Goal: Task Accomplishment & Management: Manage account settings

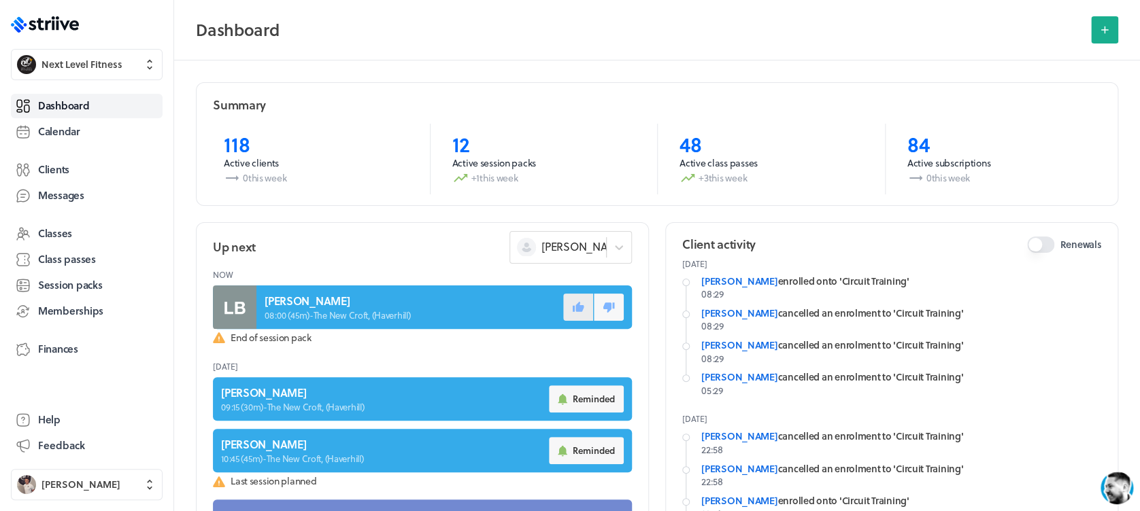
click at [572, 309] on icon at bounding box center [578, 307] width 12 height 12
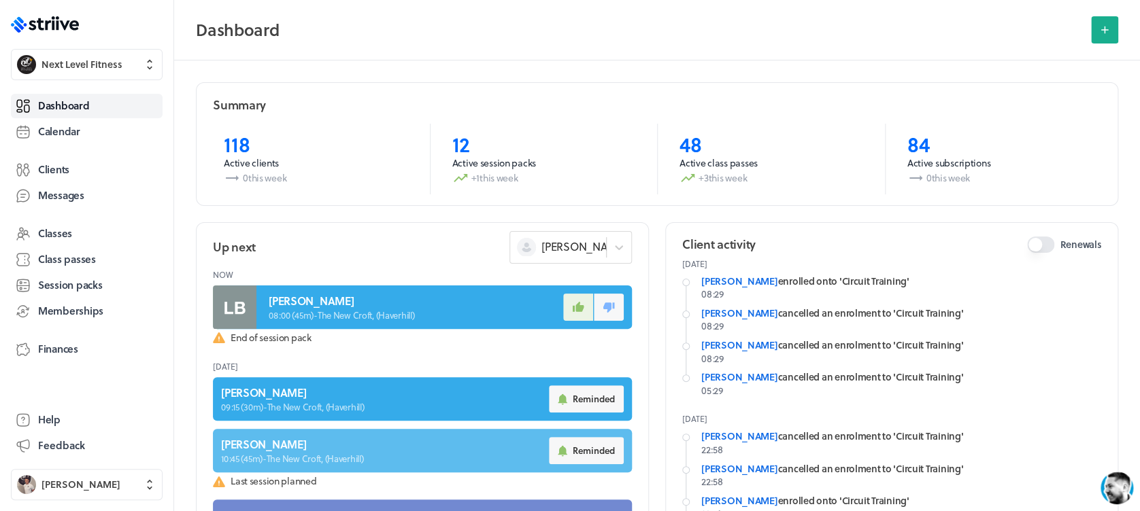
click at [337, 446] on link at bounding box center [422, 451] width 419 height 44
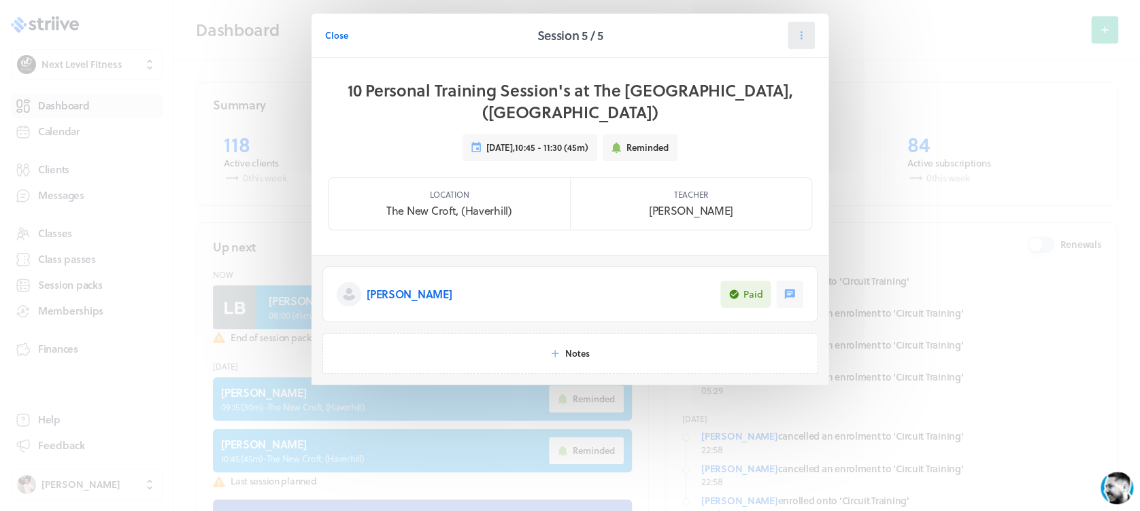
click at [803, 34] on icon at bounding box center [801, 35] width 12 height 12
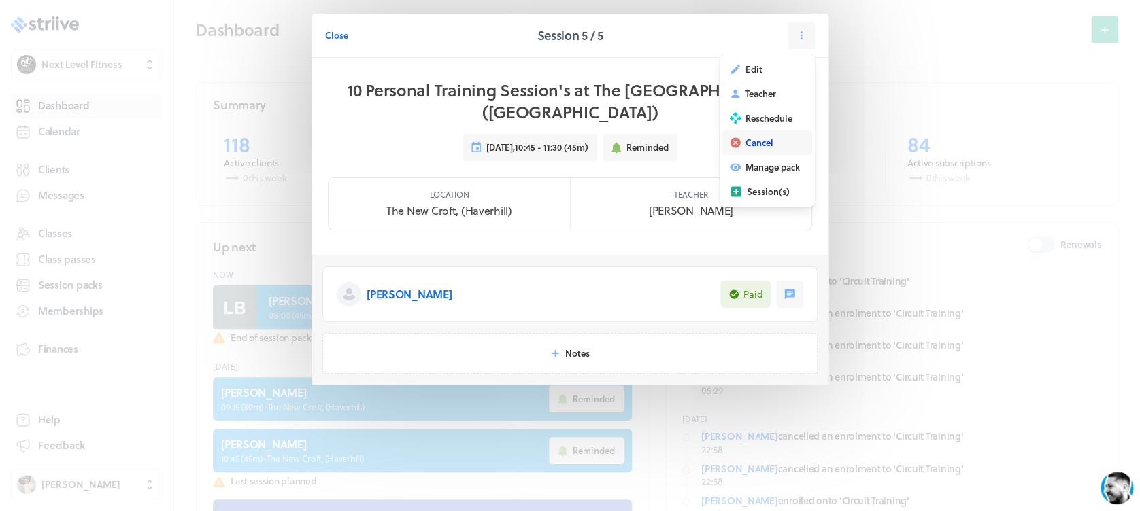
click at [764, 143] on span "Cancel" at bounding box center [759, 143] width 28 height 12
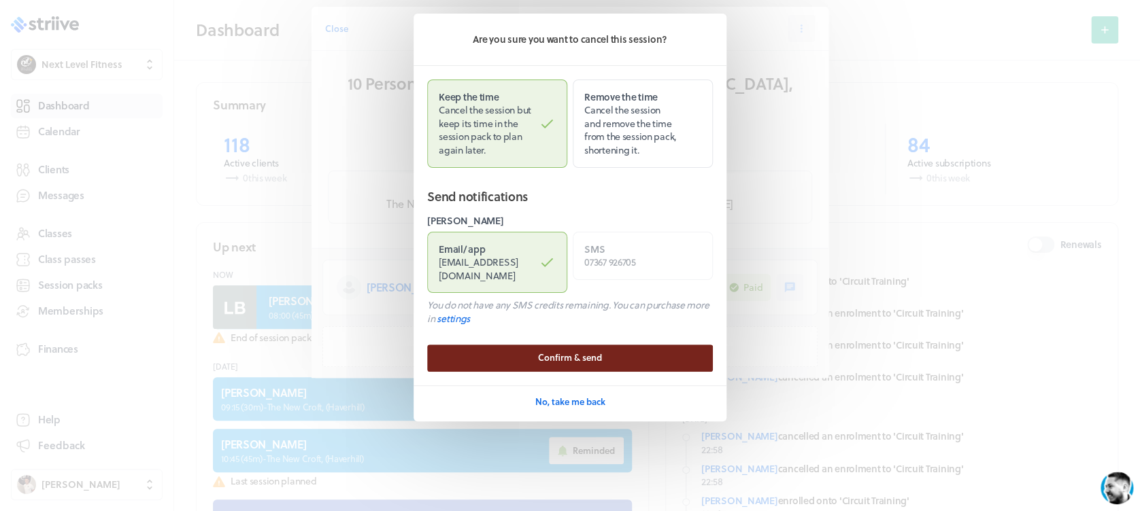
click at [622, 345] on button "Confirm & send" at bounding box center [570, 358] width 286 height 27
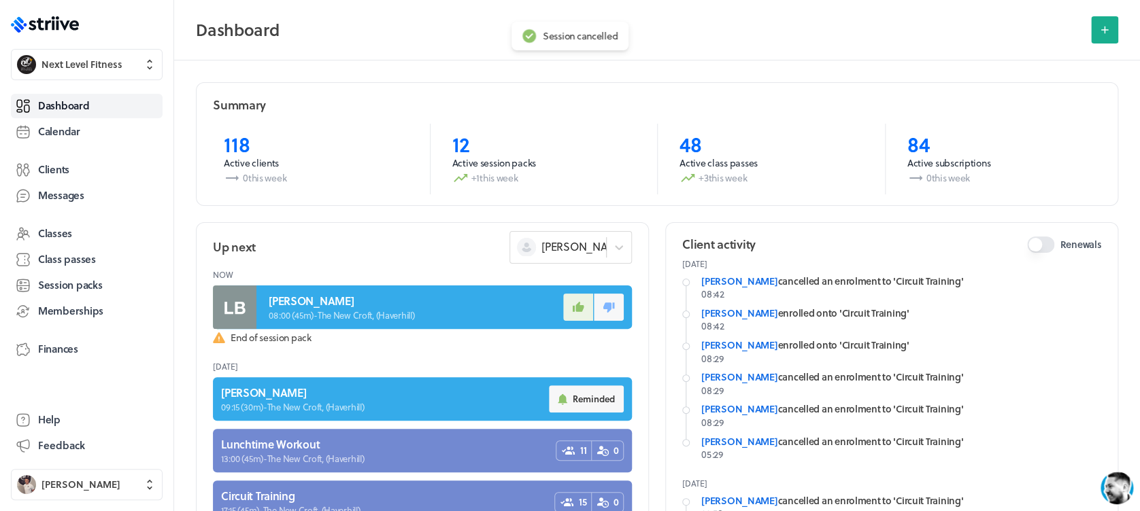
click at [332, 34] on h2 "Dashboard" at bounding box center [639, 29] width 887 height 27
click at [83, 99] on span "Dashboard" at bounding box center [63, 106] width 51 height 14
click at [74, 141] on link "Calendar" at bounding box center [87, 132] width 152 height 24
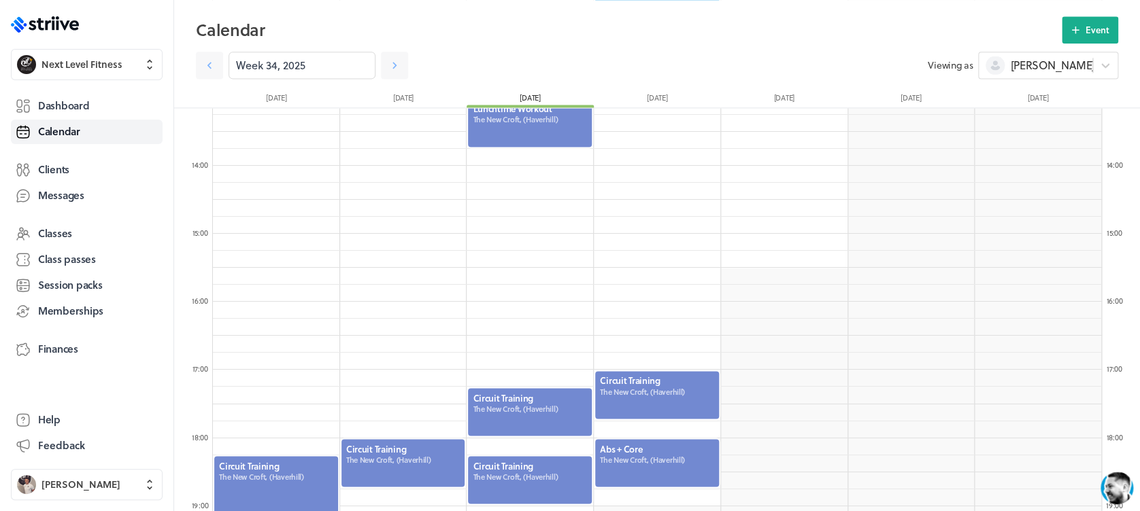
scroll to position [971, 0]
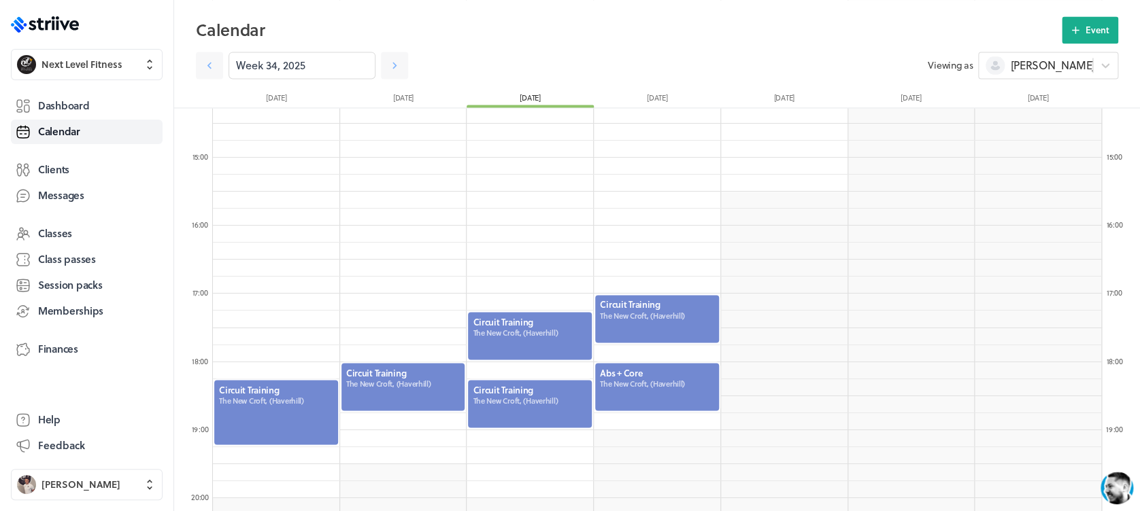
click at [661, 323] on div at bounding box center [657, 319] width 127 height 50
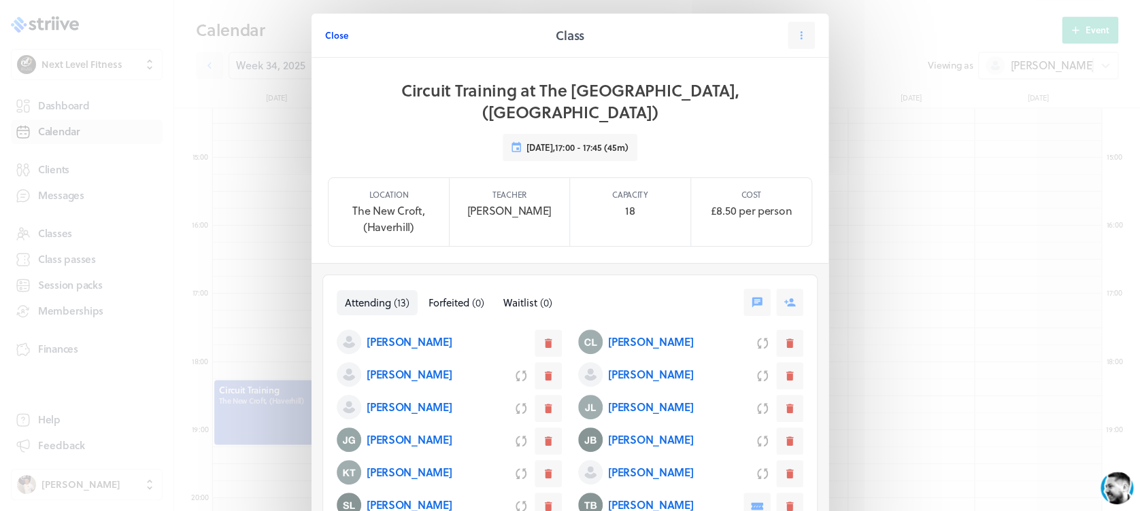
click at [328, 30] on span "Close" at bounding box center [336, 35] width 23 height 12
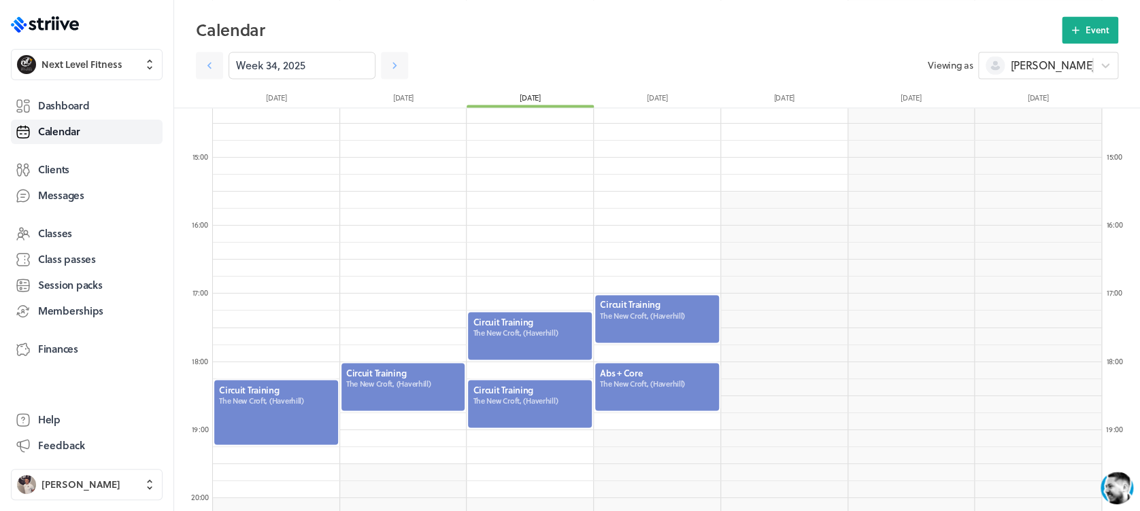
click at [617, 390] on div at bounding box center [657, 387] width 127 height 50
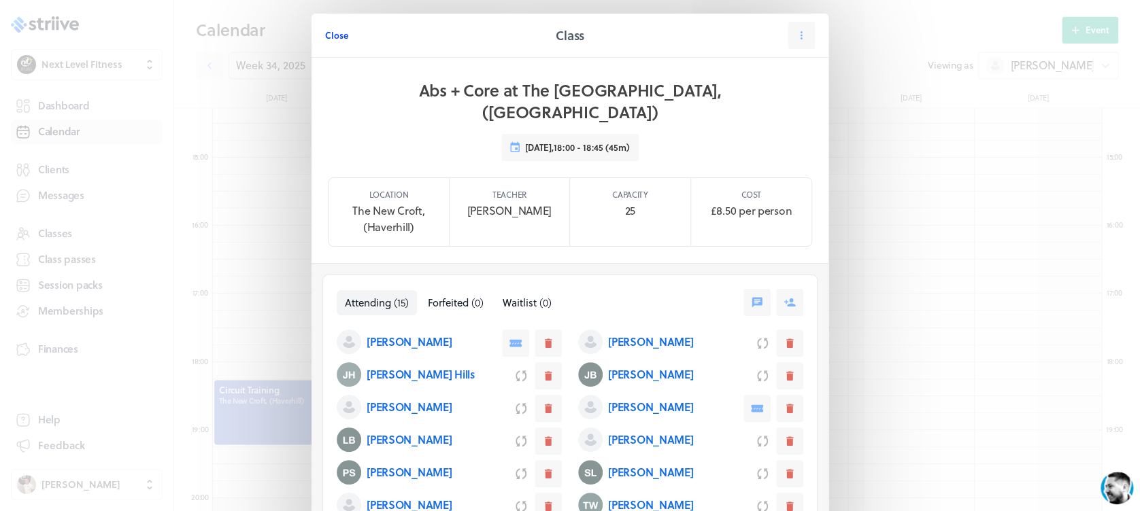
click at [326, 37] on span "Close" at bounding box center [336, 35] width 23 height 12
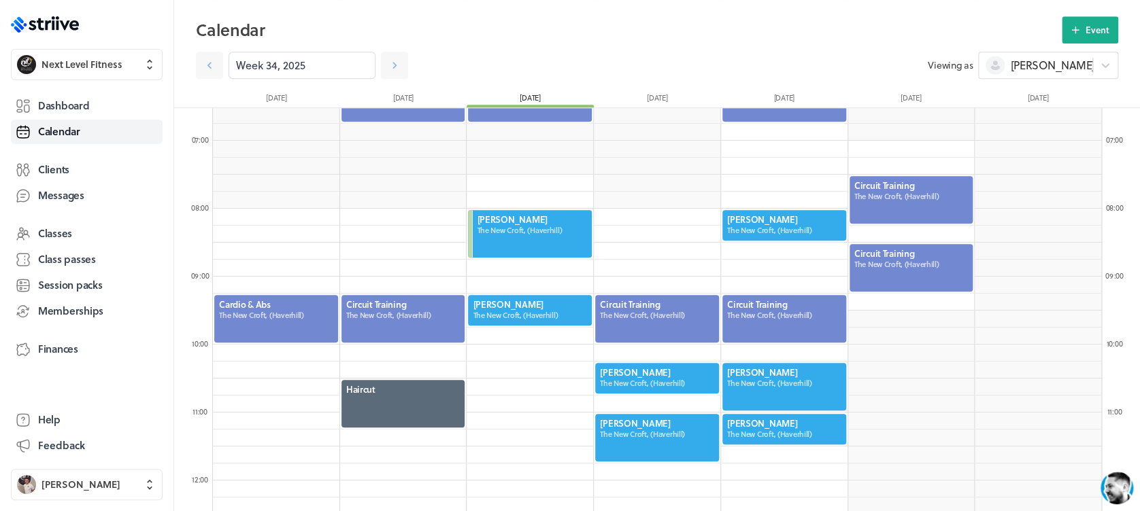
scroll to position [430, 0]
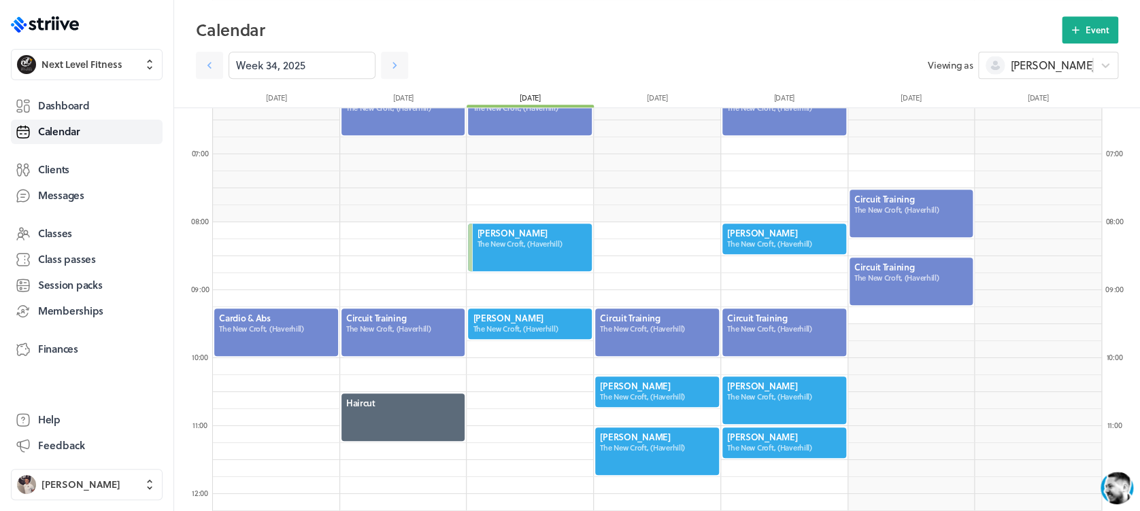
click at [781, 317] on div at bounding box center [784, 332] width 127 height 50
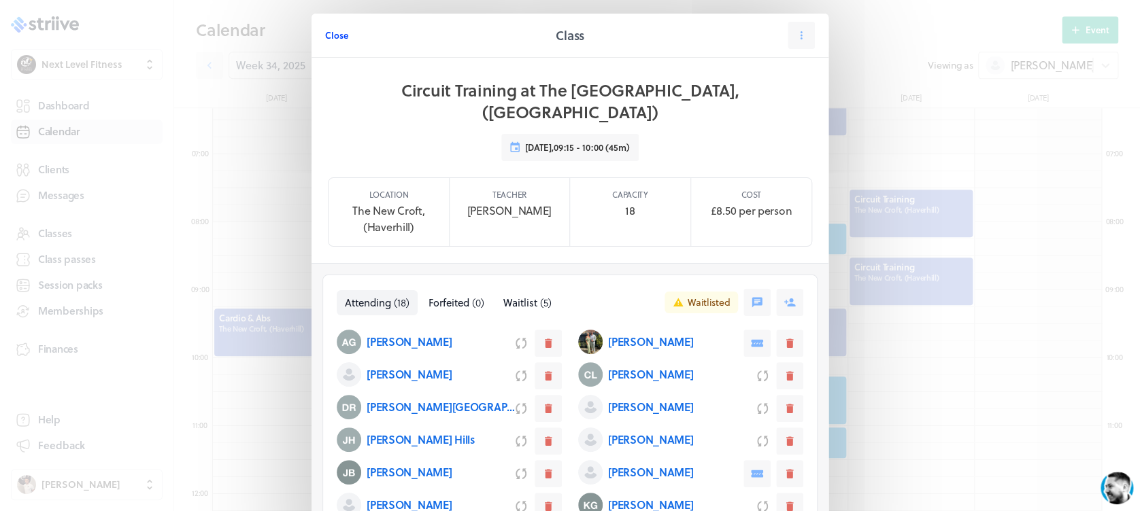
click at [333, 33] on span "Close" at bounding box center [336, 35] width 23 height 12
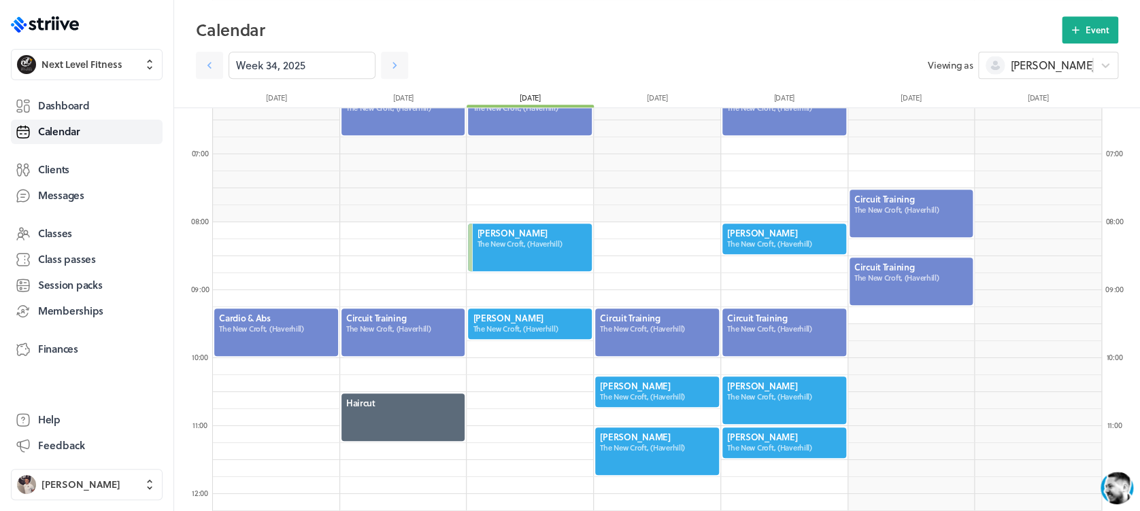
click at [835, 131] on div at bounding box center [784, 111] width 127 height 50
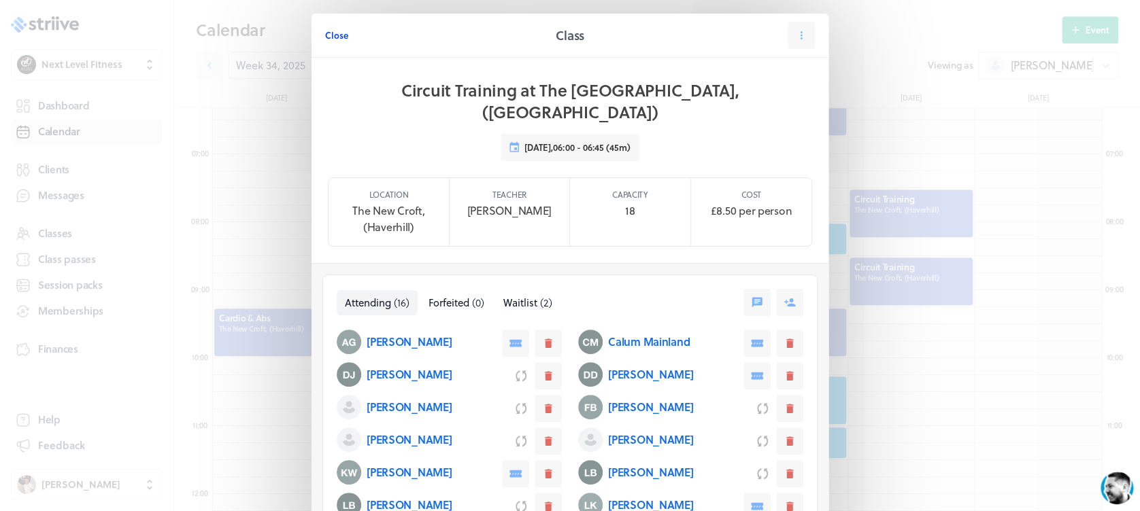
click at [337, 41] on span "Close" at bounding box center [336, 35] width 23 height 12
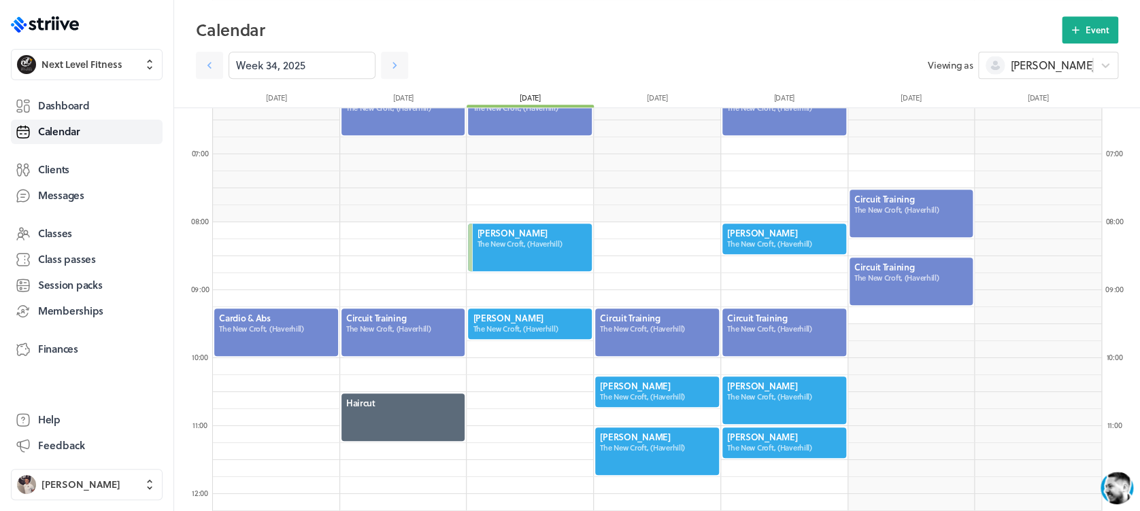
click at [898, 218] on div at bounding box center [911, 213] width 127 height 50
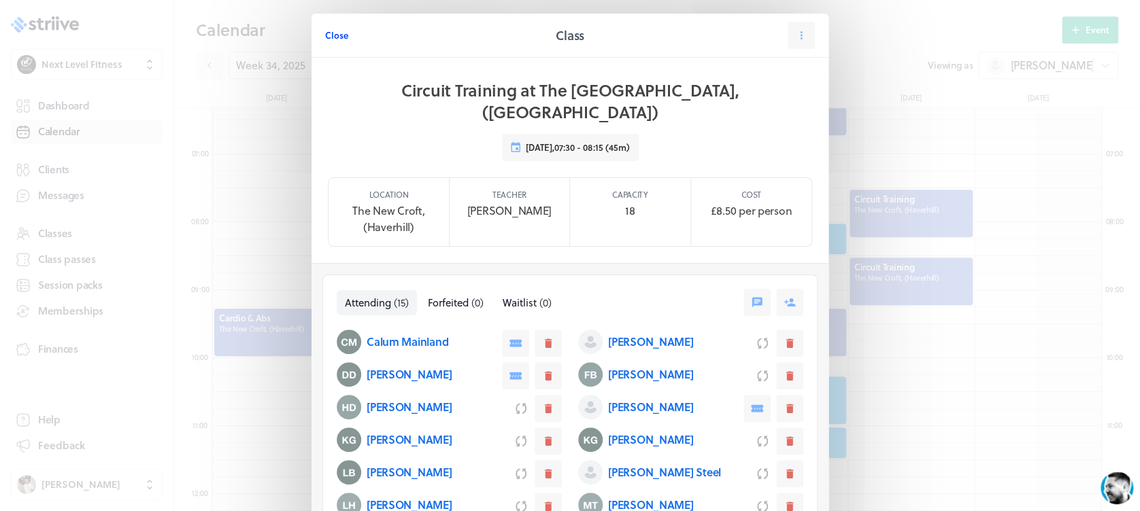
click at [332, 33] on span "Close" at bounding box center [336, 35] width 23 height 12
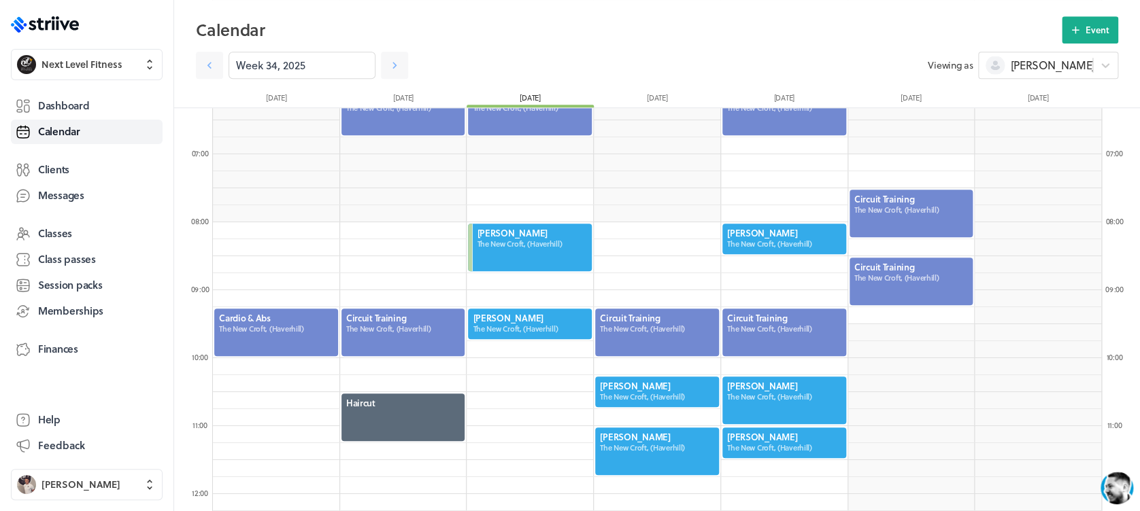
click at [928, 288] on div at bounding box center [911, 281] width 127 height 50
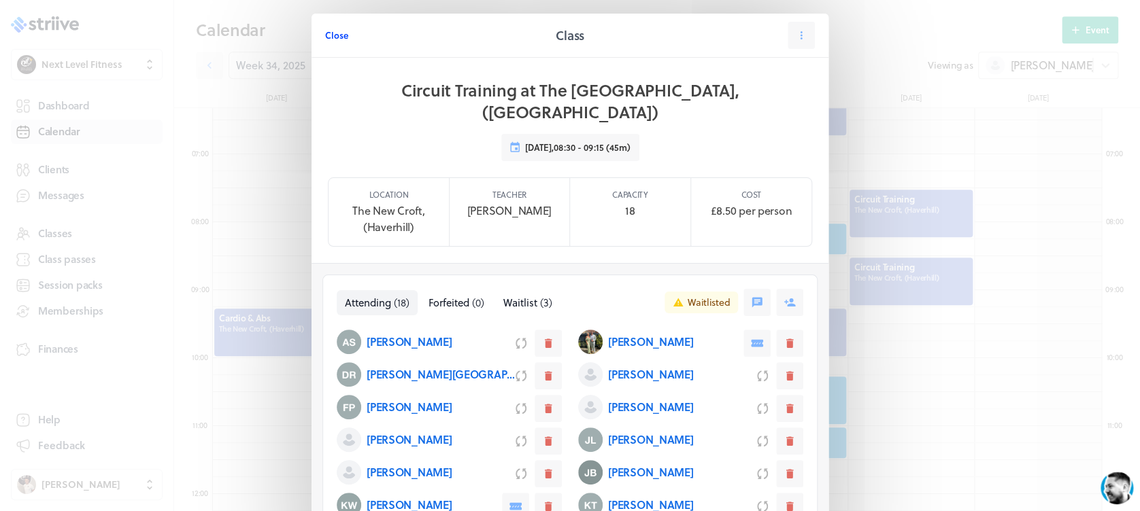
click at [332, 37] on span "Close" at bounding box center [336, 35] width 23 height 12
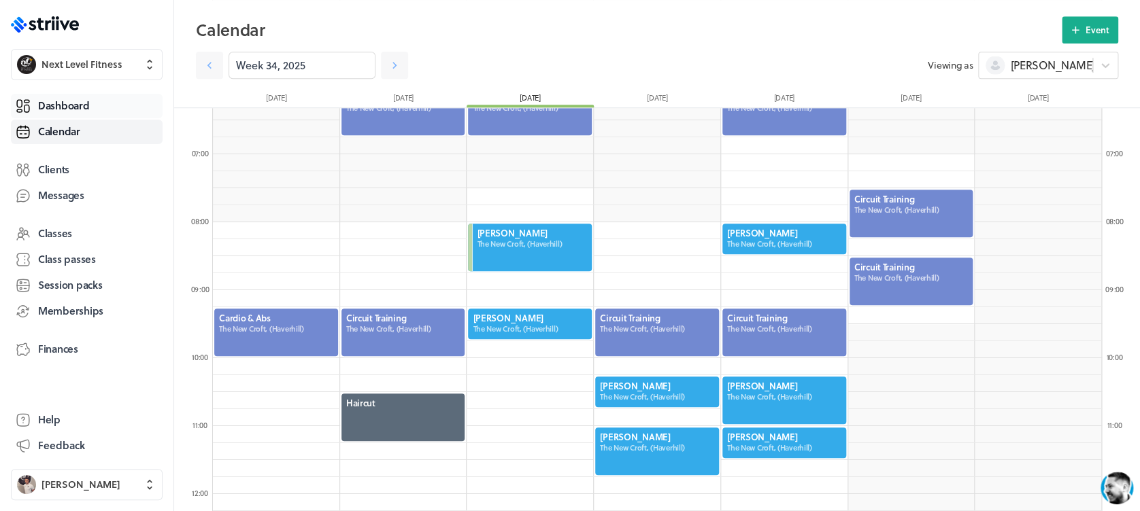
click at [69, 101] on span "Dashboard" at bounding box center [63, 106] width 51 height 14
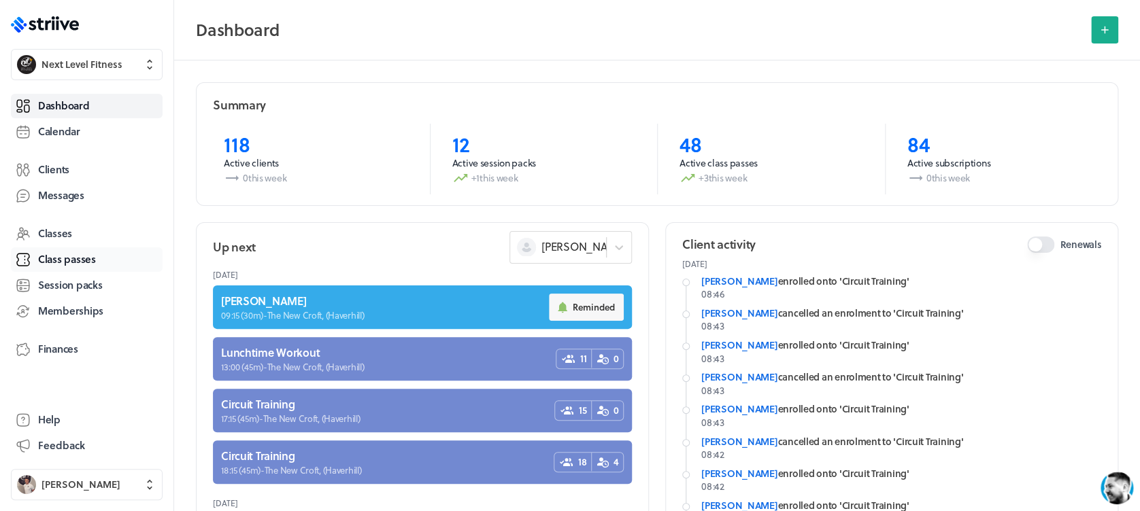
click at [68, 260] on span "Class passes" at bounding box center [67, 259] width 58 height 14
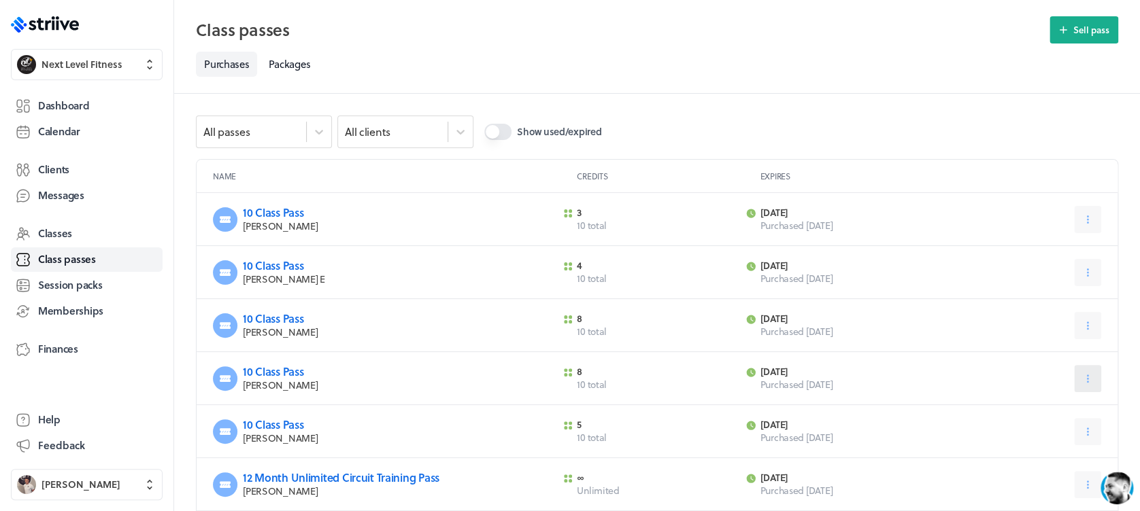
click at [1080, 380] on button at bounding box center [1087, 378] width 27 height 27
click at [1062, 435] on span "Expire now" at bounding box center [1055, 437] width 46 height 12
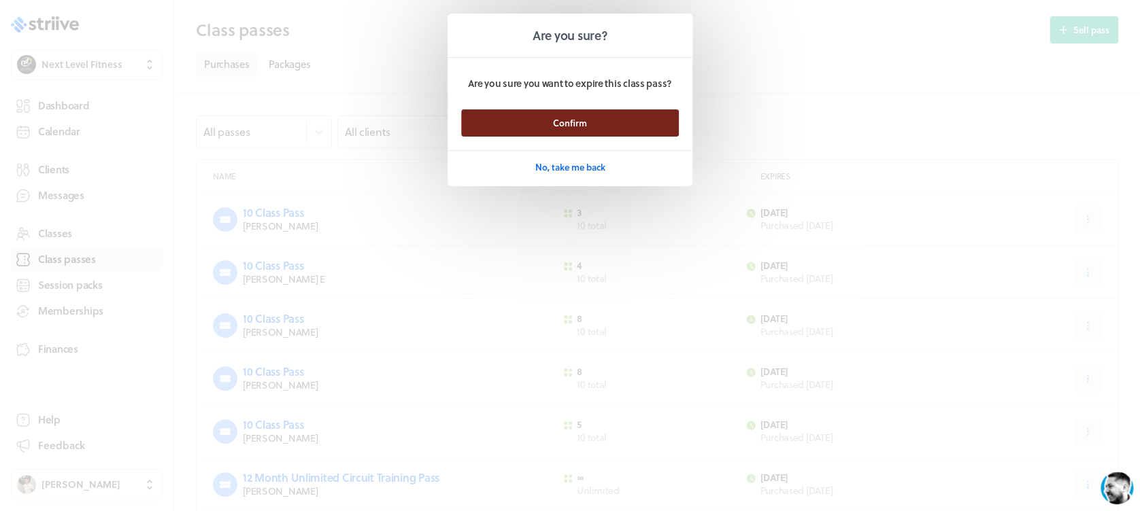
click at [657, 124] on button "Confirm" at bounding box center [570, 123] width 218 height 27
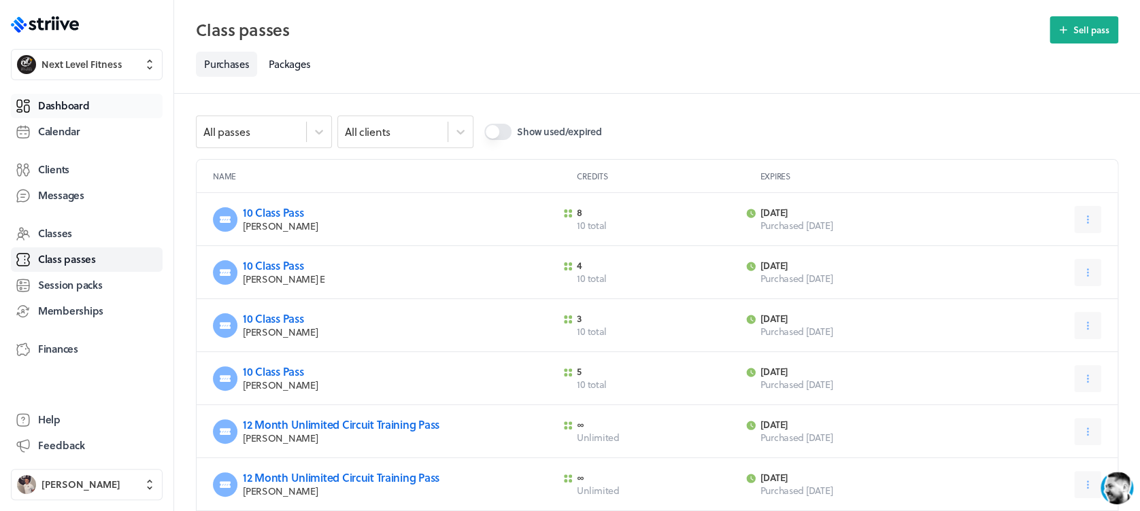
click at [85, 103] on span "Dashboard" at bounding box center [63, 106] width 51 height 14
